Goal: Transaction & Acquisition: Purchase product/service

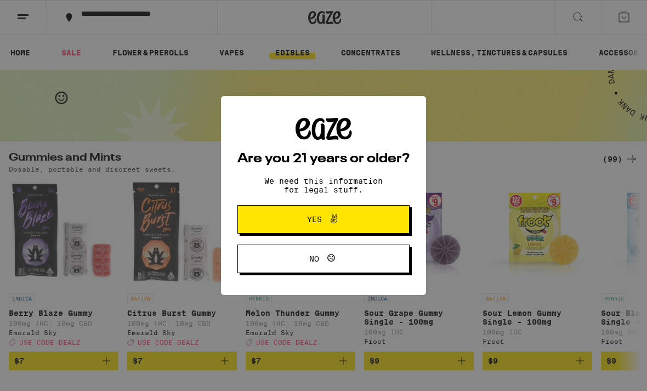
click at [281, 219] on button "Yes" at bounding box center [324, 219] width 172 height 29
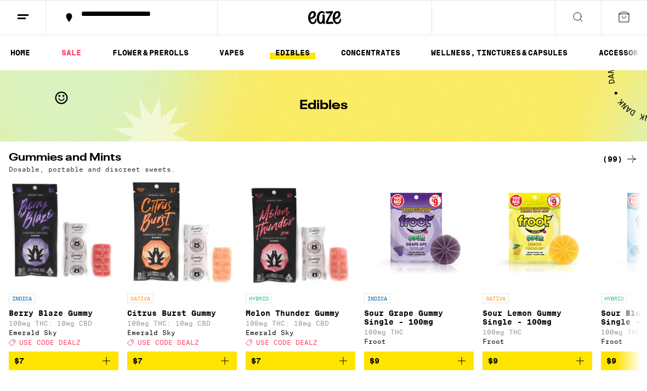
click at [23, 21] on icon at bounding box center [22, 16] width 13 height 13
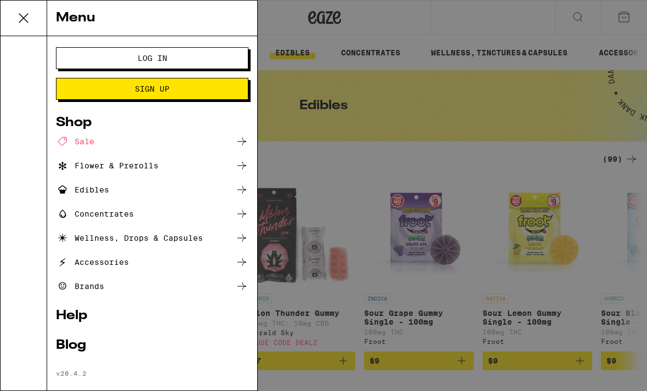
click at [132, 56] on span "Log In" at bounding box center [152, 58] width 104 height 8
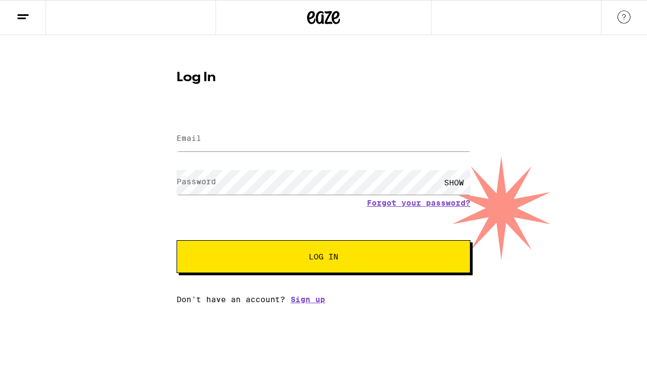
click at [198, 143] on label "Email" at bounding box center [189, 138] width 25 height 9
type input "[EMAIL_ADDRESS][DOMAIN_NAME]"
click at [260, 269] on button "Log In" at bounding box center [324, 256] width 294 height 33
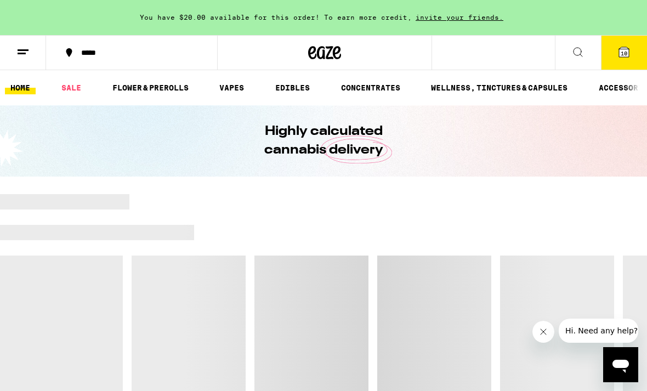
click at [629, 54] on icon at bounding box center [624, 52] width 10 height 10
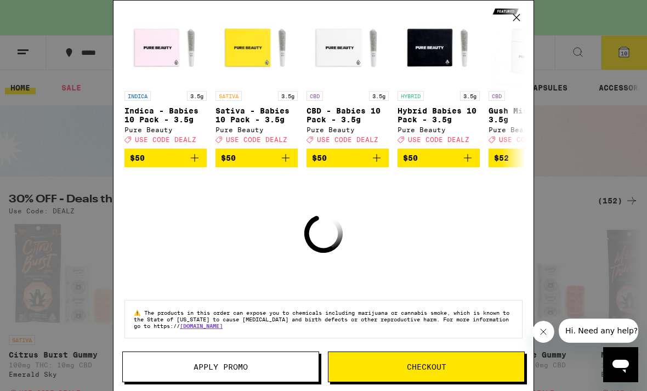
scroll to position [108, 0]
click at [545, 332] on icon "Close message from company" at bounding box center [543, 332] width 9 height 9
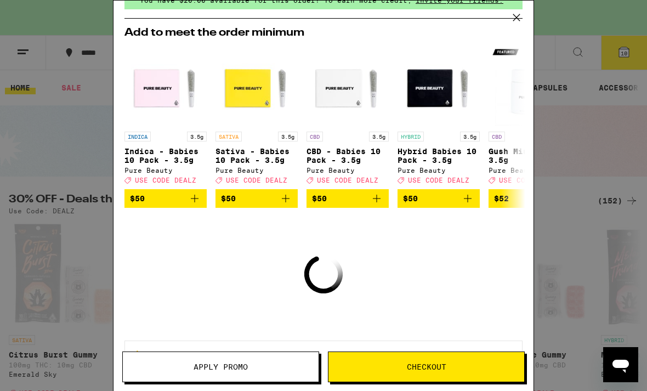
scroll to position [77, 0]
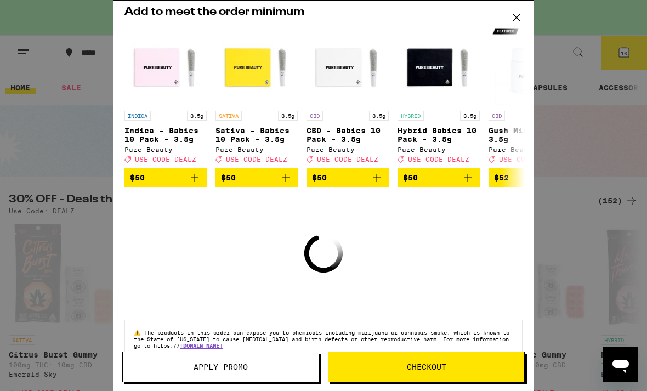
click at [215, 361] on button "Apply Promo" at bounding box center [220, 367] width 197 height 31
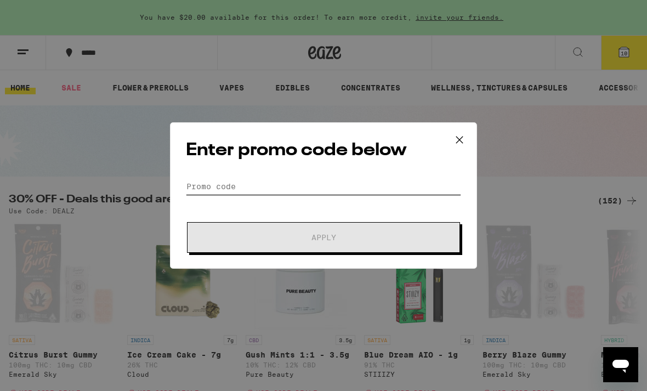
click at [195, 178] on input "Promo Code" at bounding box center [323, 186] width 275 height 16
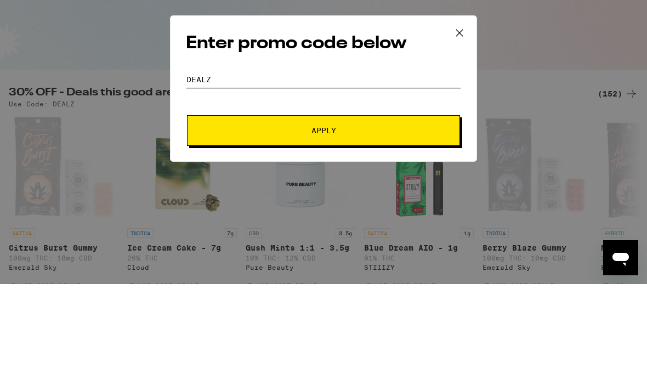
type input "DEALZ"
click at [241, 234] on span "Apply" at bounding box center [324, 238] width 198 height 8
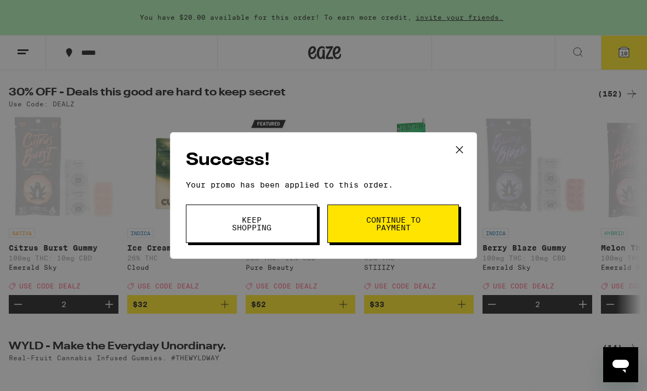
click at [244, 223] on span "Keep Shopping" at bounding box center [252, 223] width 56 height 15
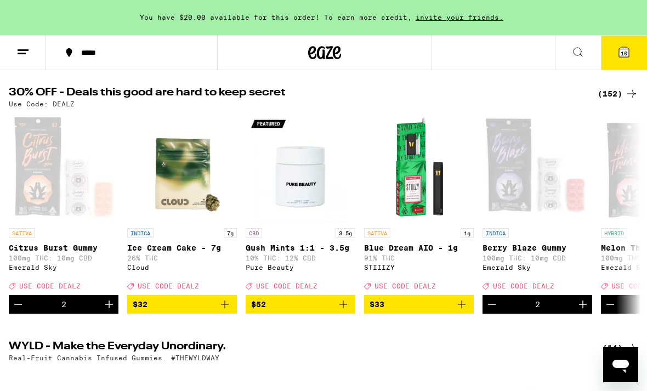
click at [625, 58] on icon at bounding box center [624, 52] width 13 height 13
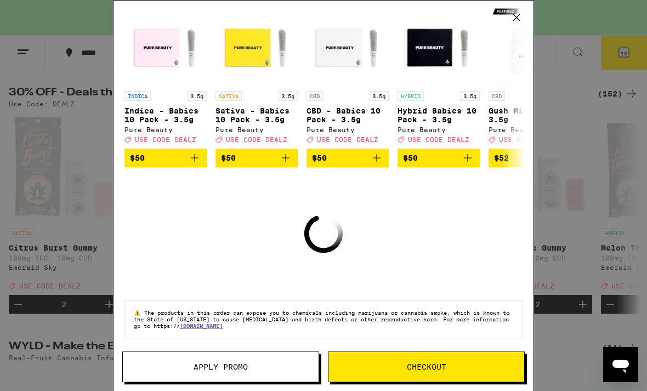
scroll to position [108, 0]
click at [484, 365] on span "Checkout" at bounding box center [427, 367] width 196 height 8
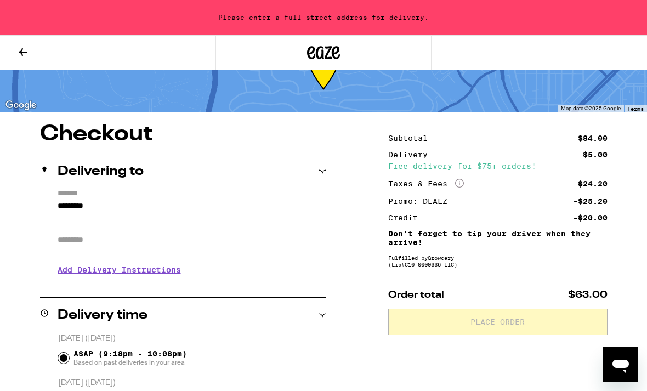
scroll to position [25, 0]
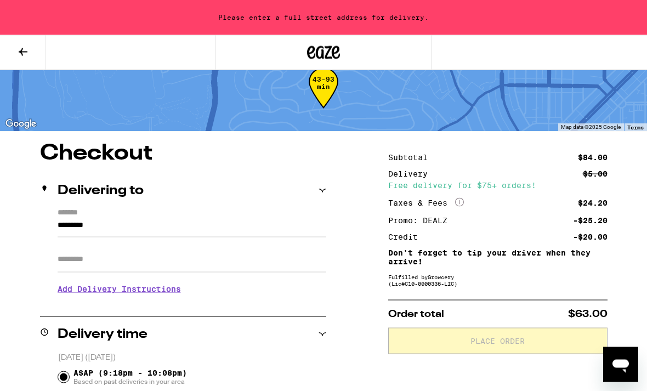
click at [63, 222] on input "*********" at bounding box center [192, 228] width 269 height 19
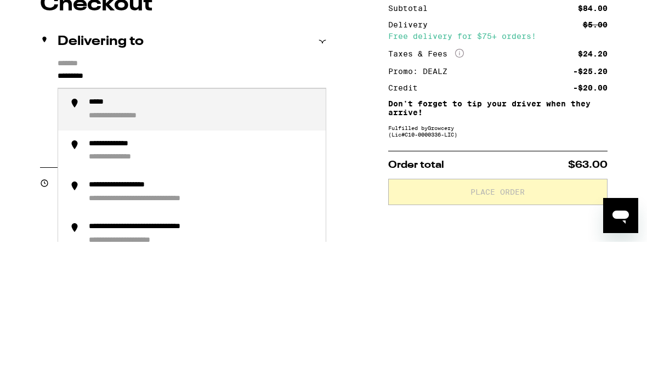
click at [120, 219] on input "*********" at bounding box center [192, 228] width 269 height 19
type input "*"
click at [106, 247] on div "**********" at bounding box center [141, 252] width 104 height 10
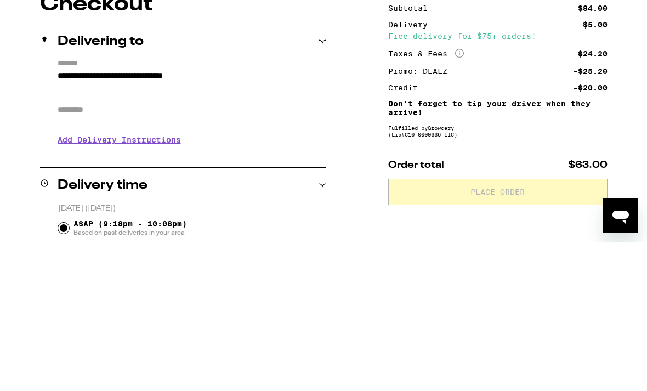
scroll to position [175, 0]
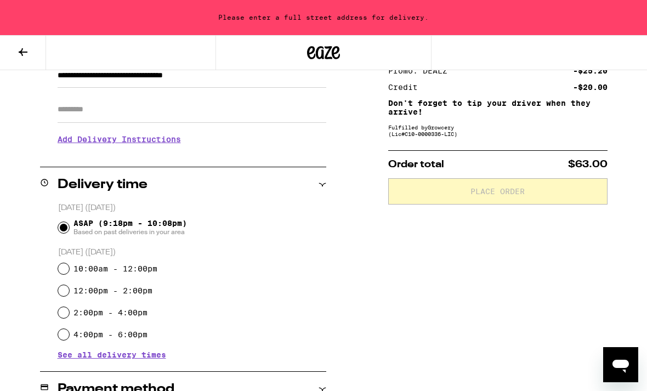
type input "**********"
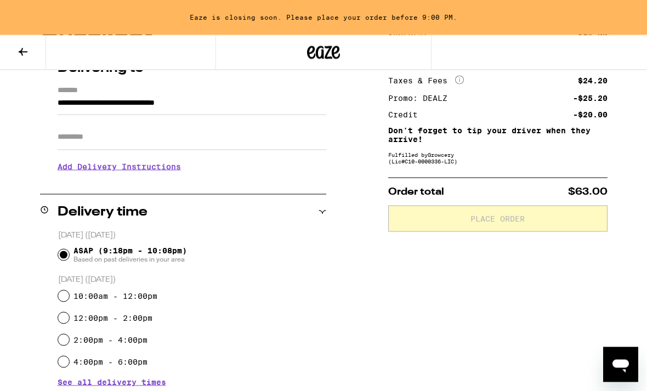
scroll to position [132, 0]
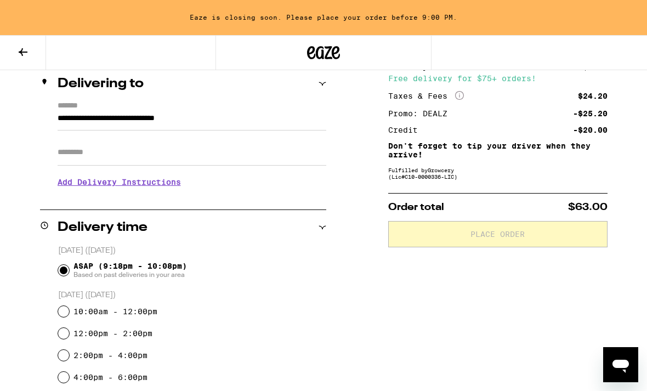
click at [75, 153] on input "Apt/Suite" at bounding box center [192, 152] width 269 height 26
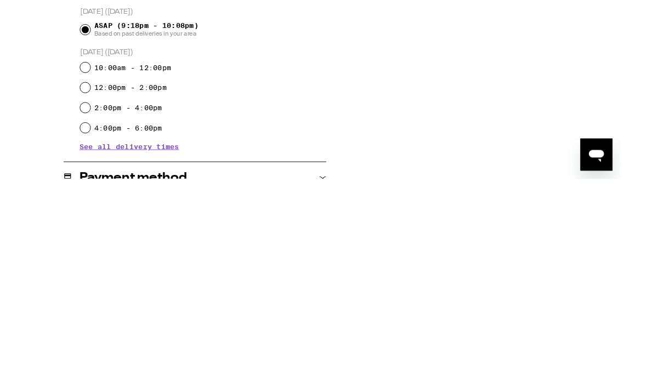
scroll to position [151, 0]
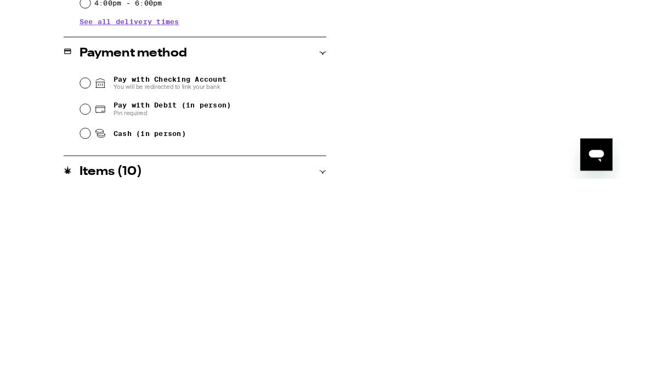
type input "*****"
click at [65, 345] on input "Pay with Debit (in person) Pin required" at bounding box center [63, 350] width 11 height 11
radio input "true"
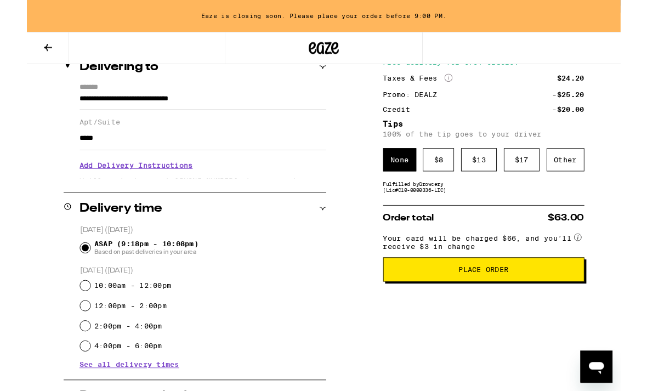
scroll to position [143, 0]
click at [572, 297] on span "Place Order" at bounding box center [498, 294] width 201 height 8
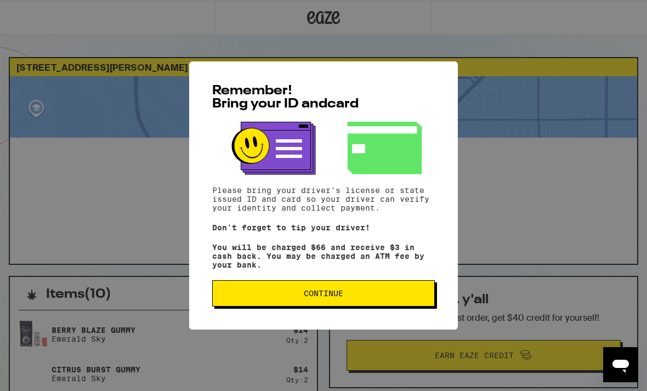
click at [238, 297] on span "Continue" at bounding box center [324, 294] width 204 height 8
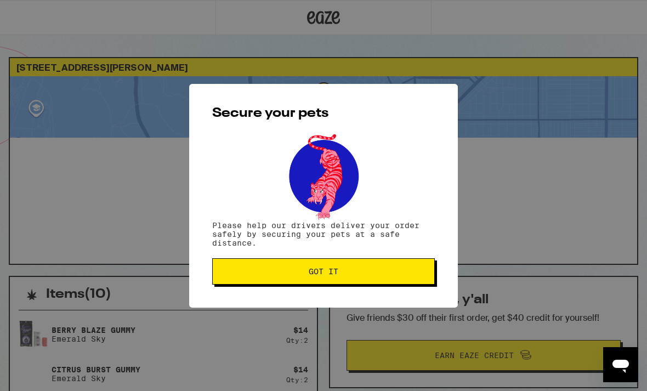
click at [224, 280] on button "Got it" at bounding box center [323, 271] width 223 height 26
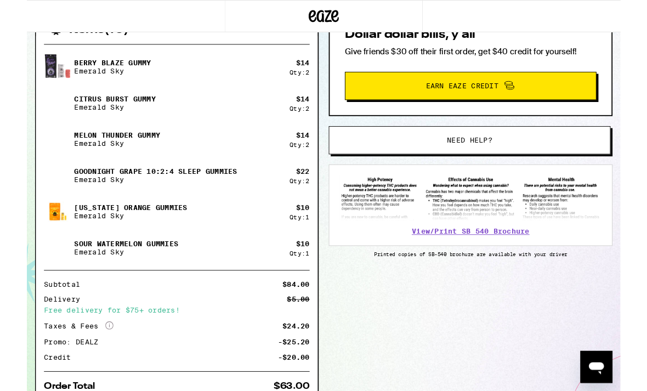
scroll to position [370, 0]
